Goal: Information Seeking & Learning: Learn about a topic

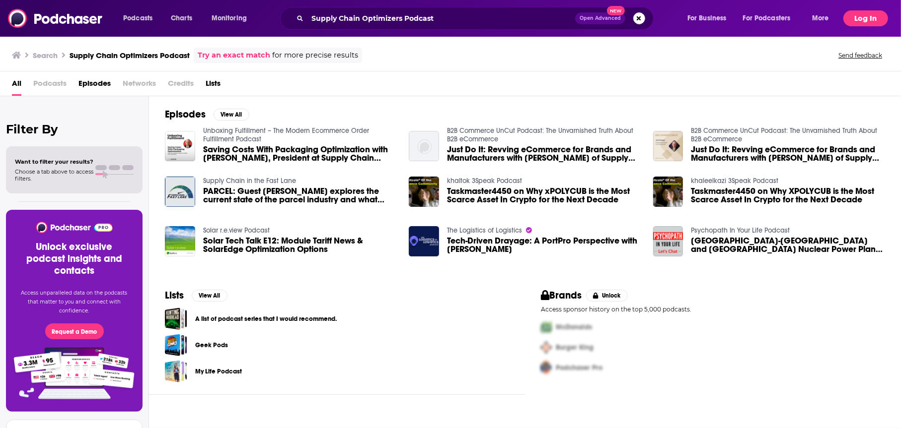
click at [861, 14] on button "Log In" at bounding box center [865, 18] width 45 height 16
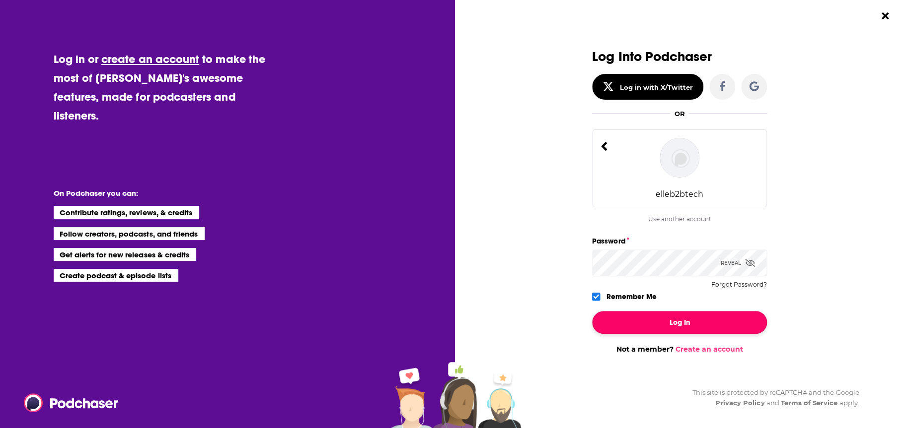
click at [759, 324] on button "Log In" at bounding box center [679, 322] width 175 height 23
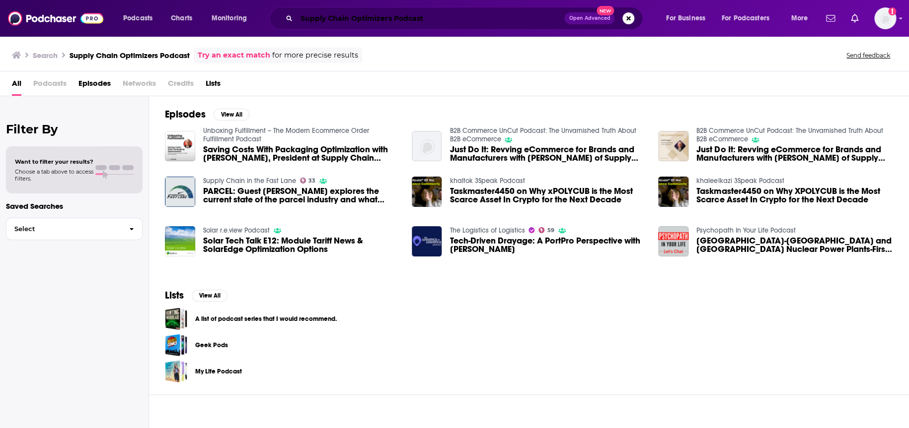
click at [401, 20] on input "Supply Chain Optimizers Podcast" at bounding box center [430, 18] width 268 height 16
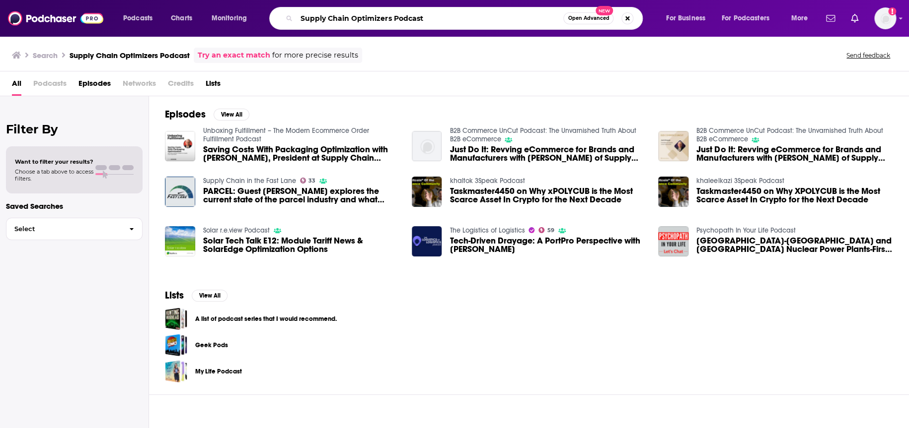
click at [402, 20] on input "Supply Chain Optimizers Podcast" at bounding box center [429, 18] width 267 height 16
type input "Supply Chain Optimizers"
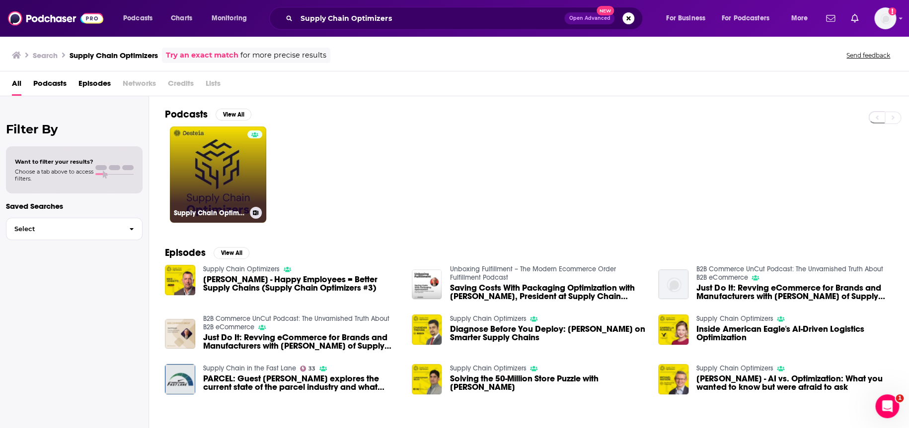
click at [229, 182] on link "Supply Chain Optimizers" at bounding box center [218, 175] width 96 height 96
